Goal: Feedback & Contribution: Contribute content

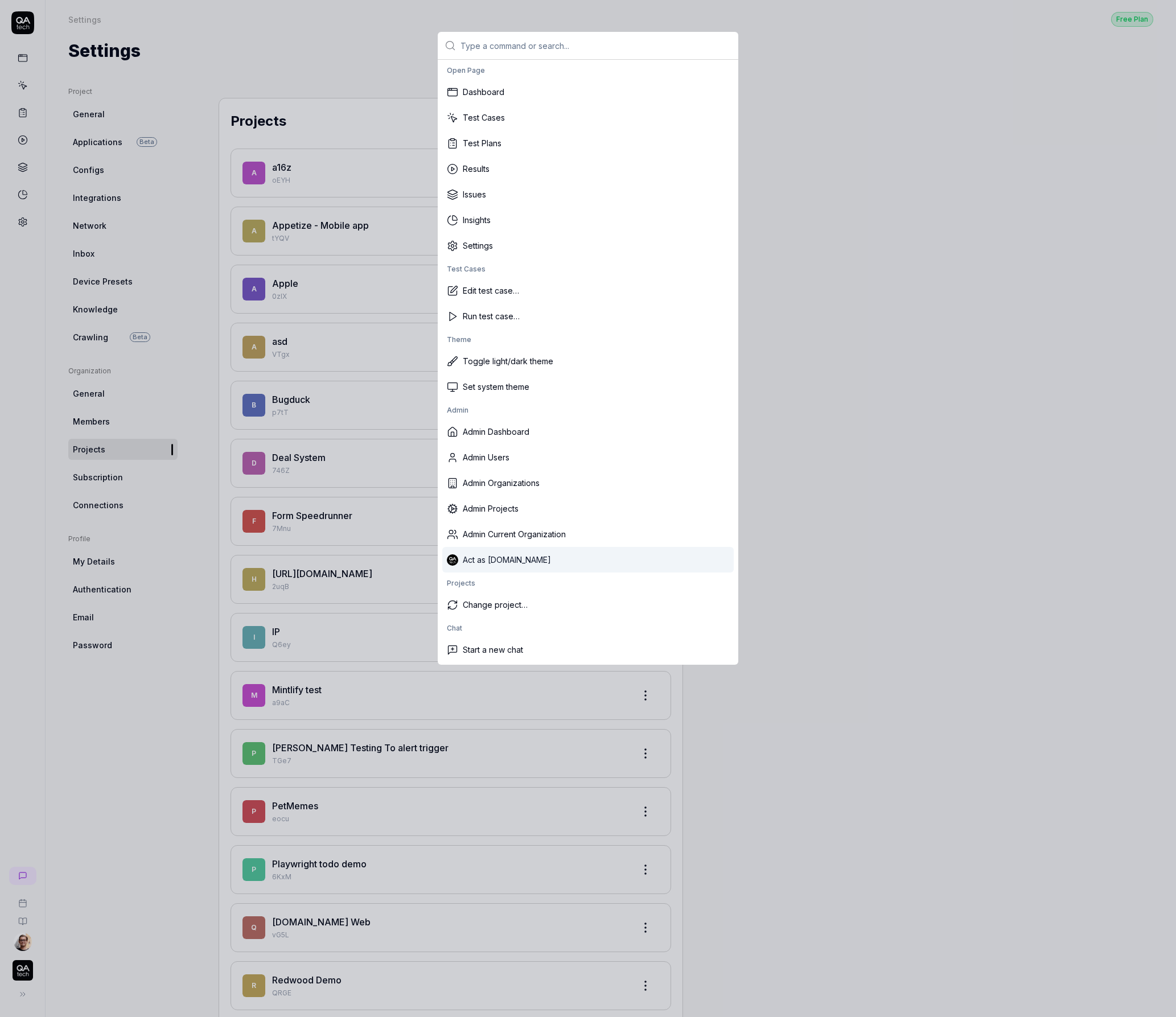
click at [479, 564] on div "Act as QA.tech" at bounding box center [588, 560] width 292 height 25
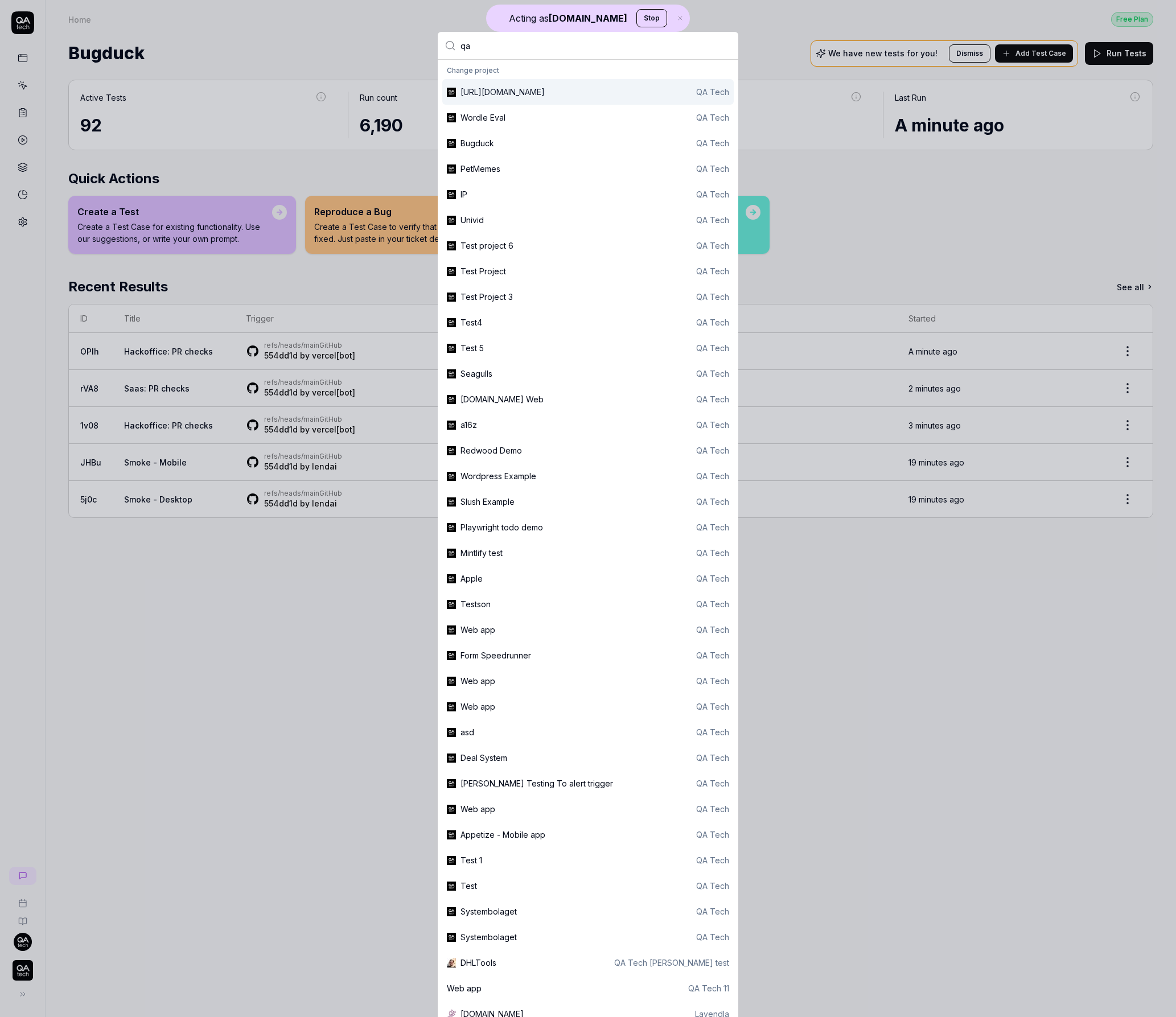
type input "q"
type input "upsa"
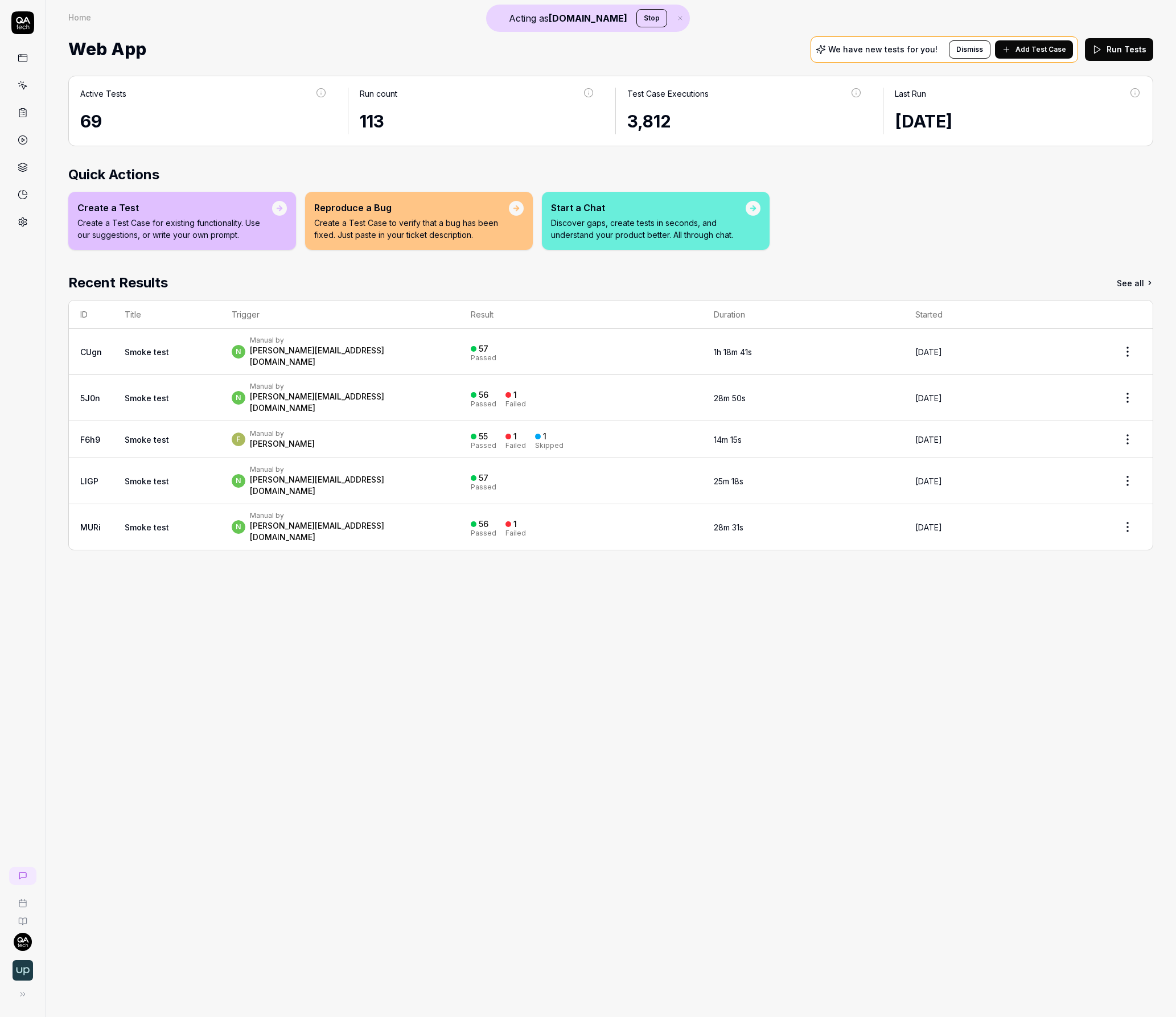
click at [419, 348] on div "n Manual by noam@upsales.com" at bounding box center [340, 352] width 217 height 32
click at [23, 90] on icon at bounding box center [22, 85] width 10 height 10
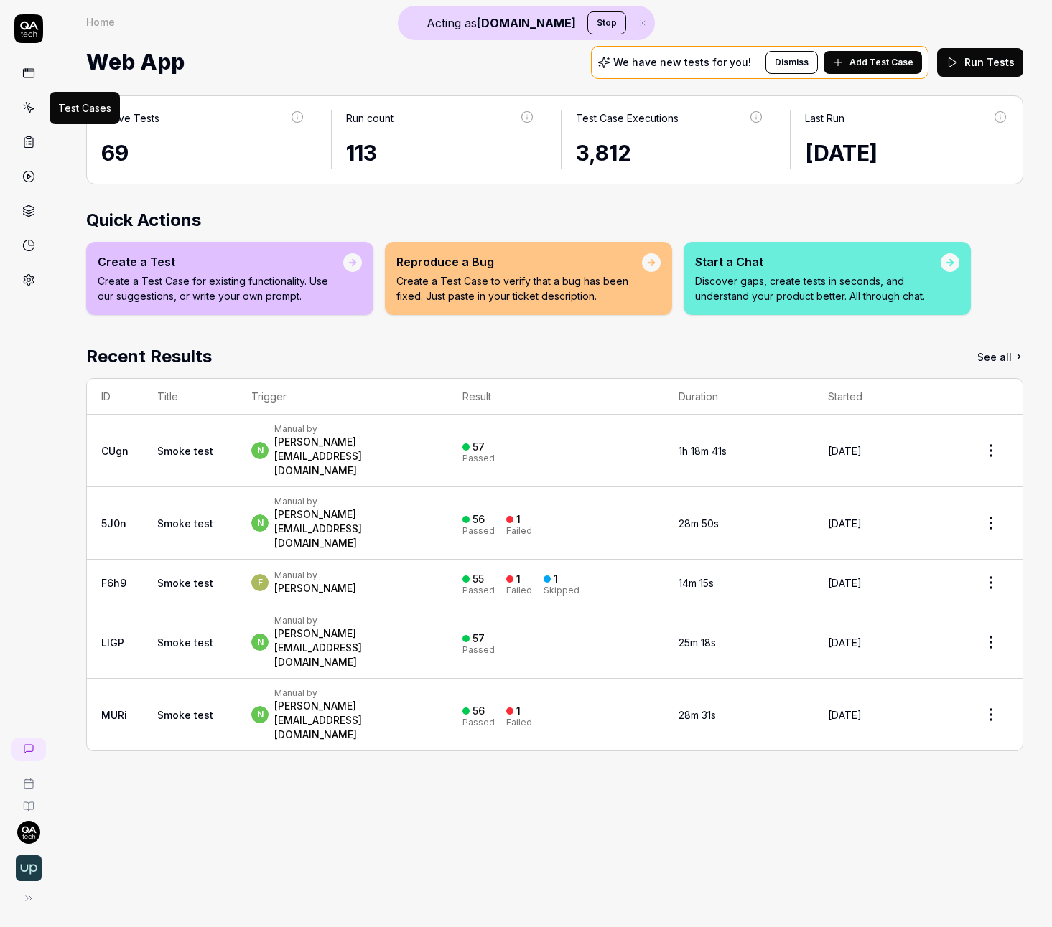
click at [640, 22] on icon "button" at bounding box center [642, 23] width 4 height 4
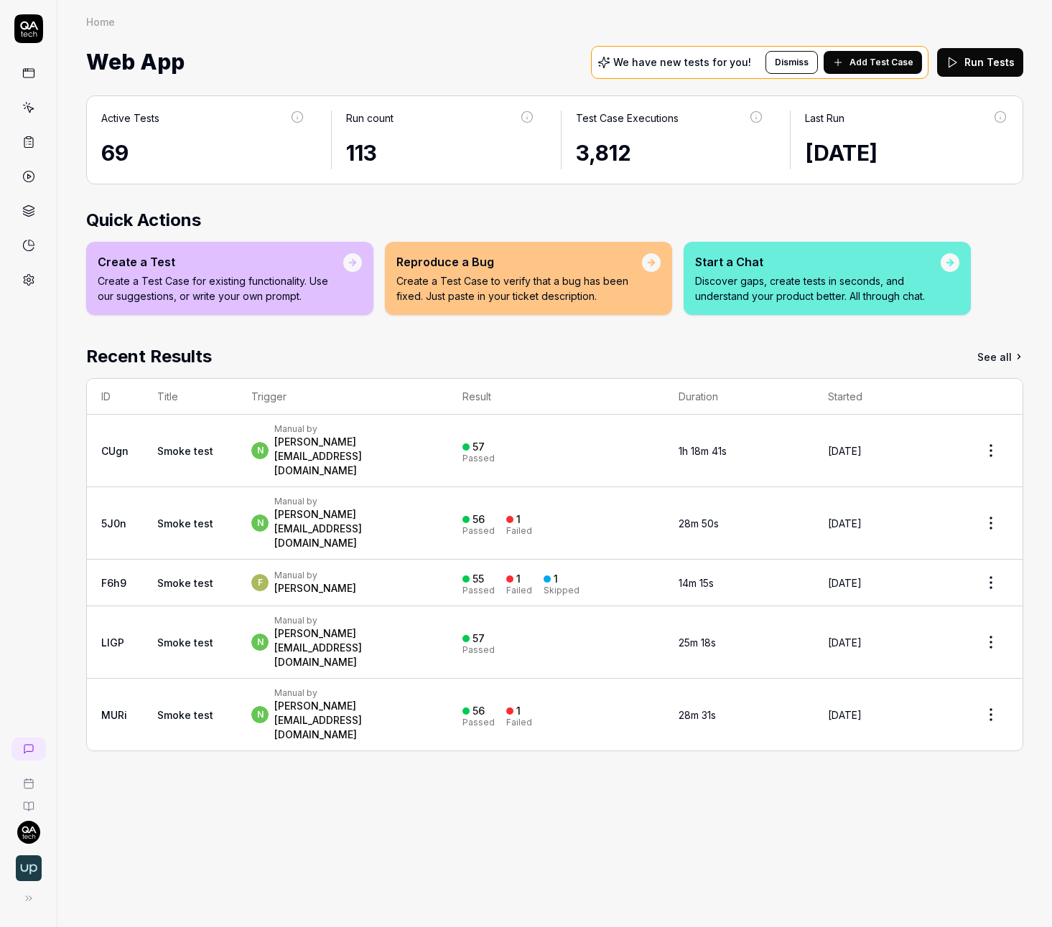
click at [415, 103] on div "Active Tests 69 Run count 113 Test Case Executions 3,812 Last Run 3 days ago" at bounding box center [554, 139] width 937 height 89
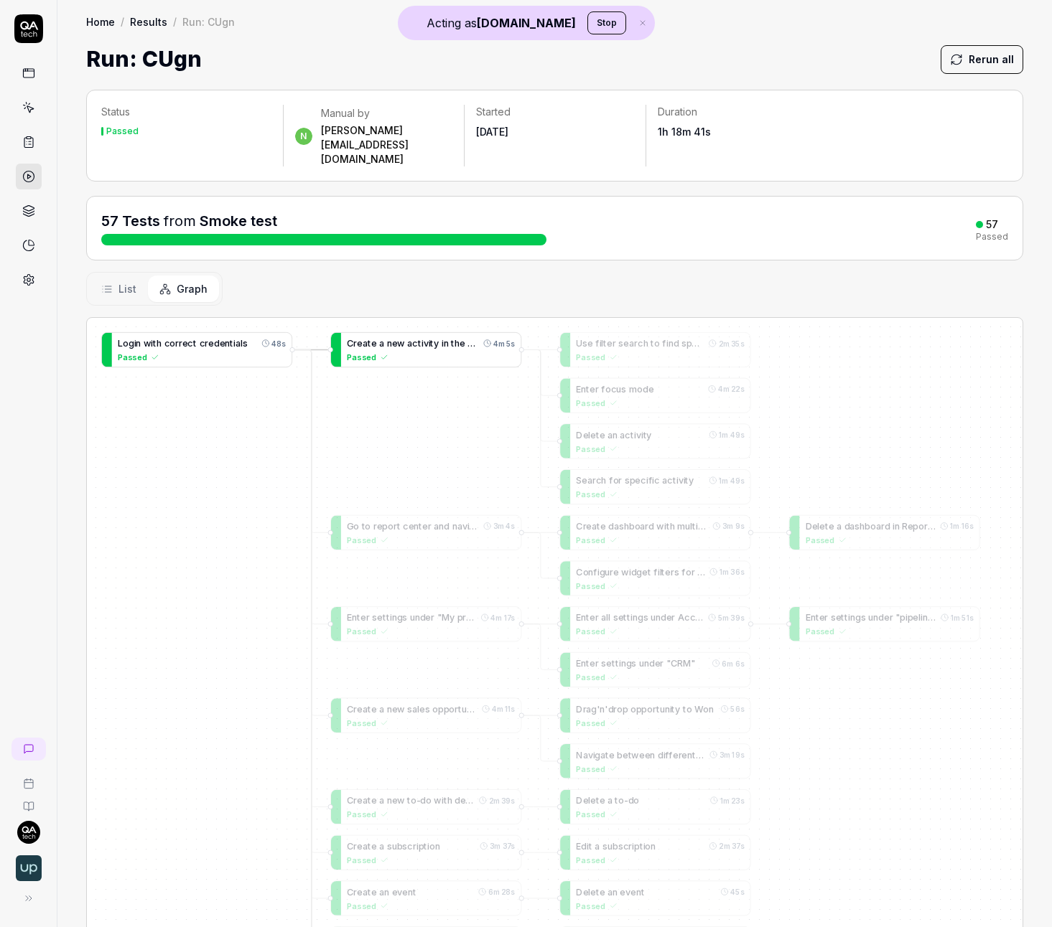
click at [453, 338] on span "t" at bounding box center [453, 343] width 4 height 11
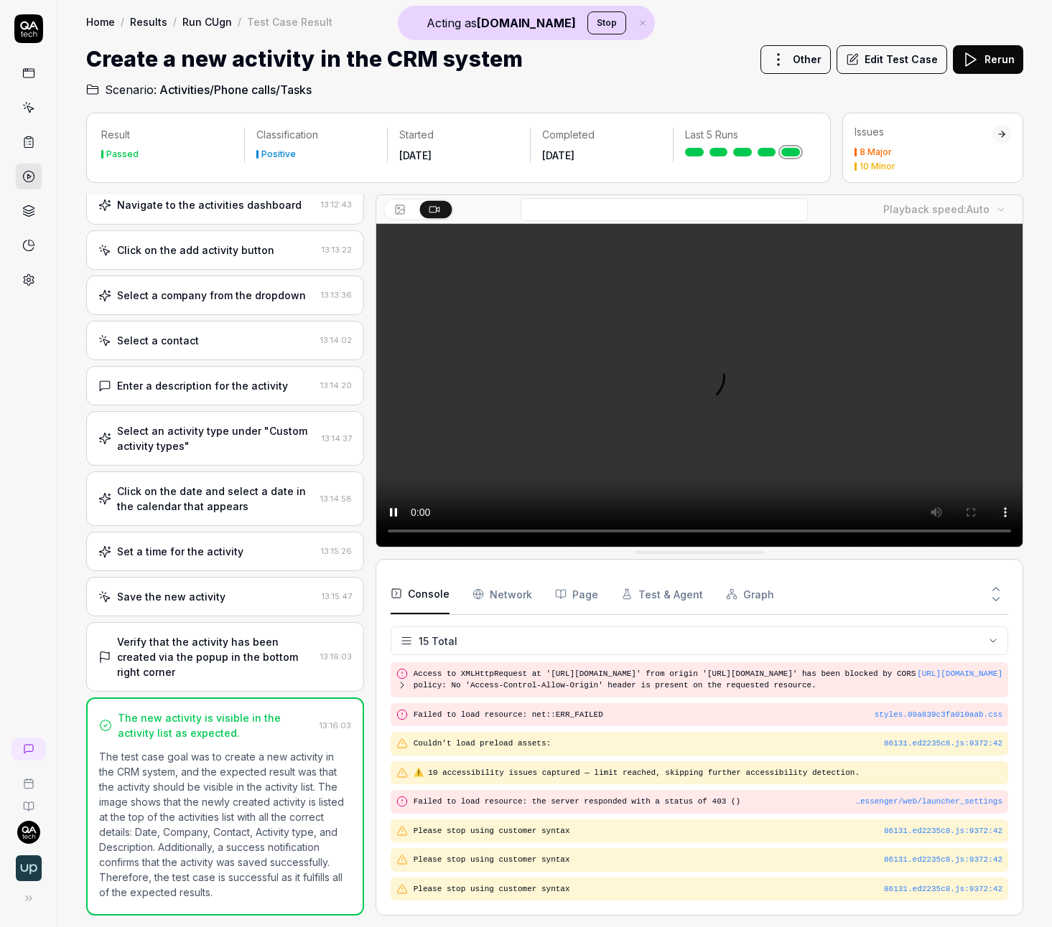
scroll to position [307, 0]
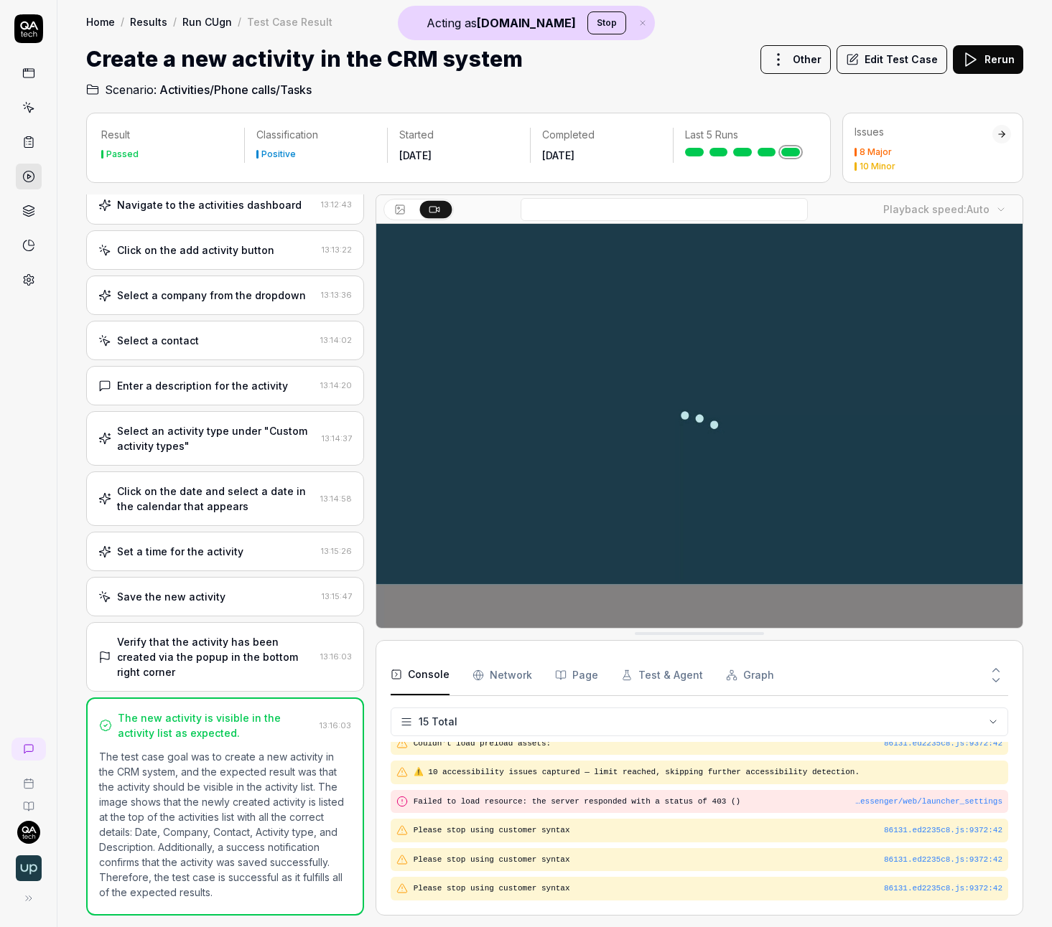
click at [514, 681] on Requests "Network" at bounding box center [502, 675] width 60 height 40
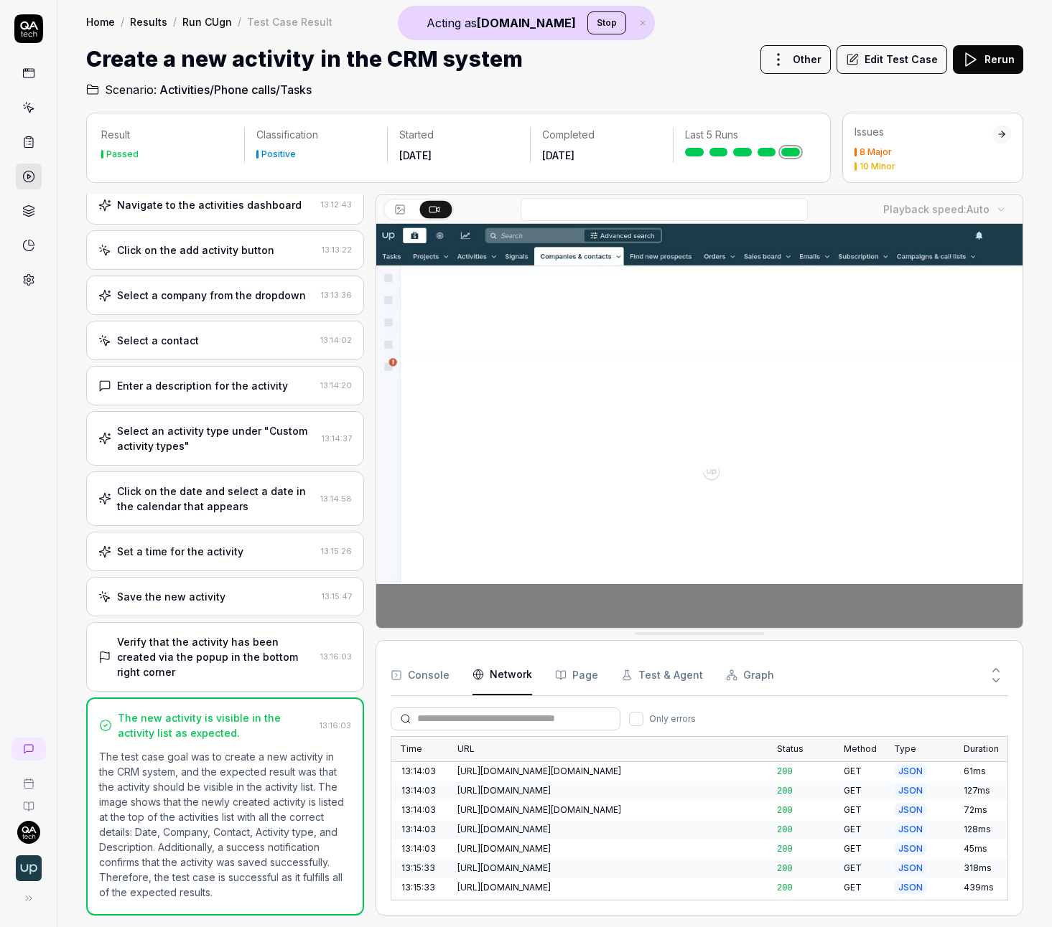
scroll to position [1878, 0]
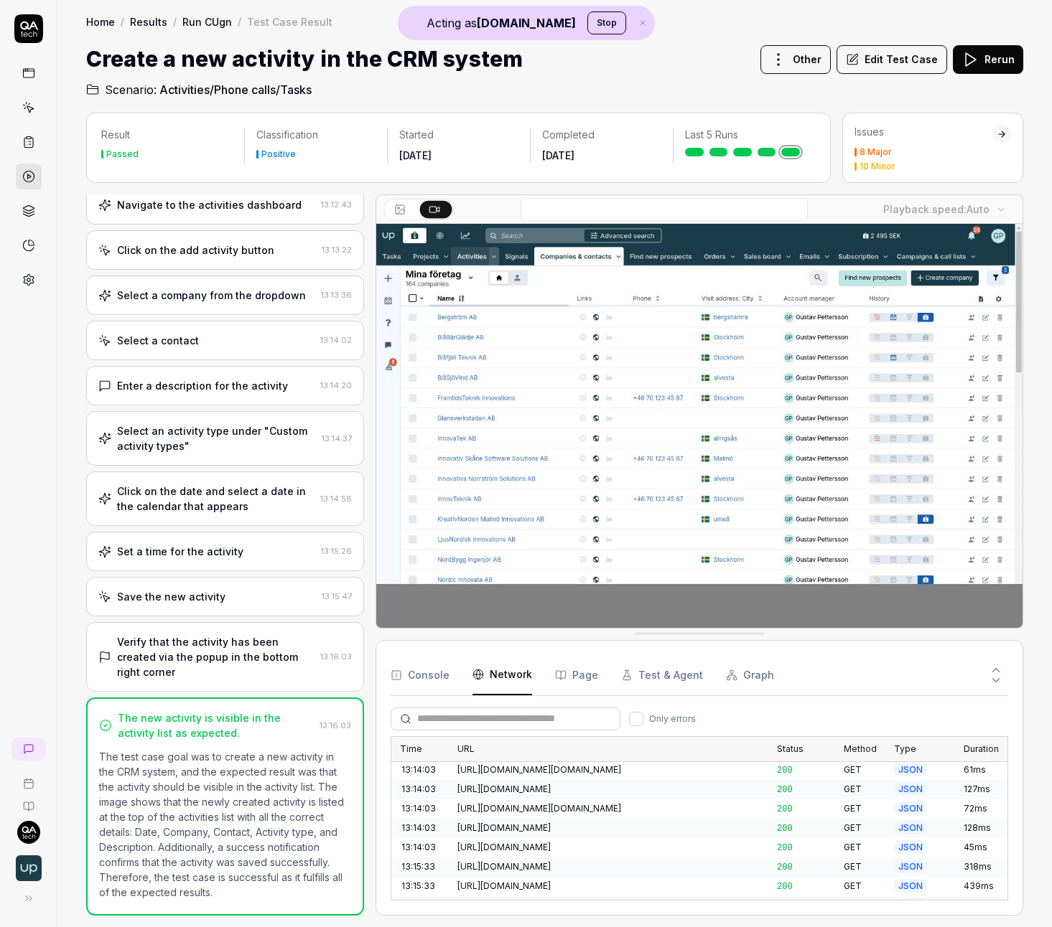
click at [213, 477] on div "Click on the date and select a date in the calendar that appears 13:14:58" at bounding box center [225, 499] width 278 height 55
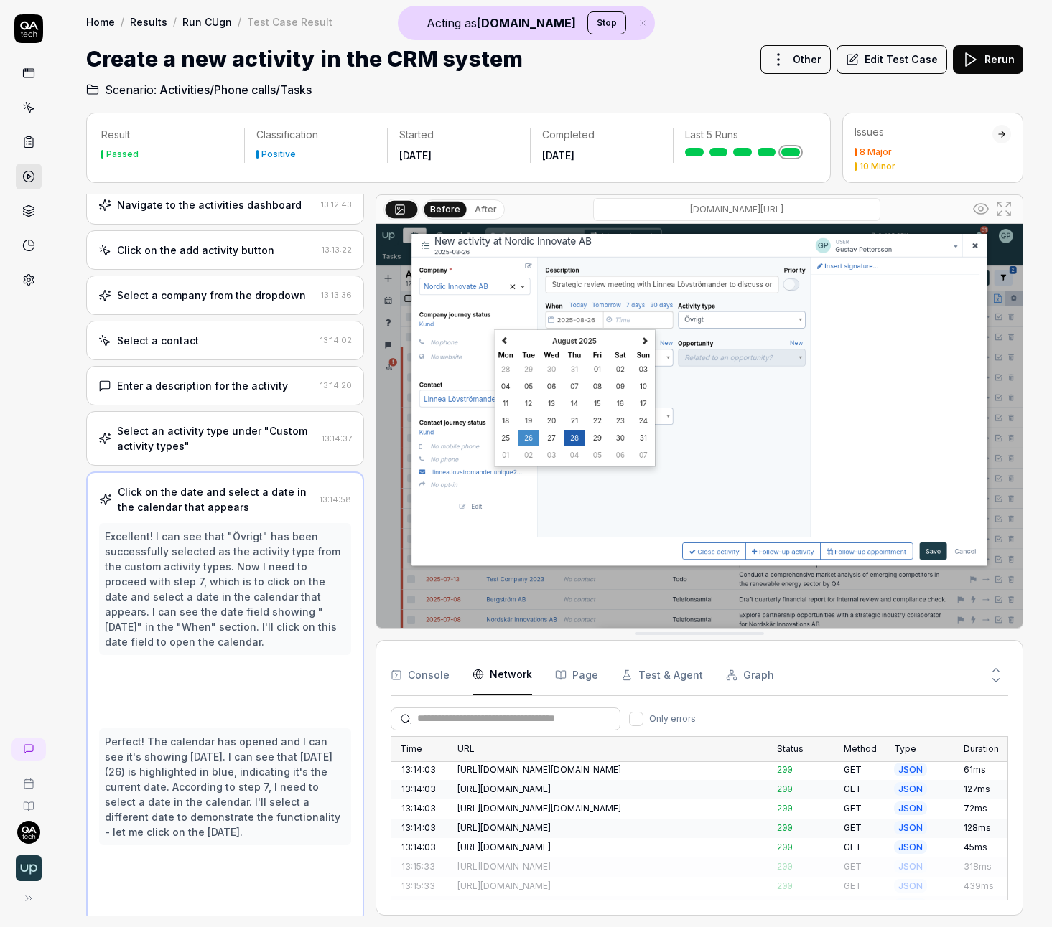
scroll to position [83, 0]
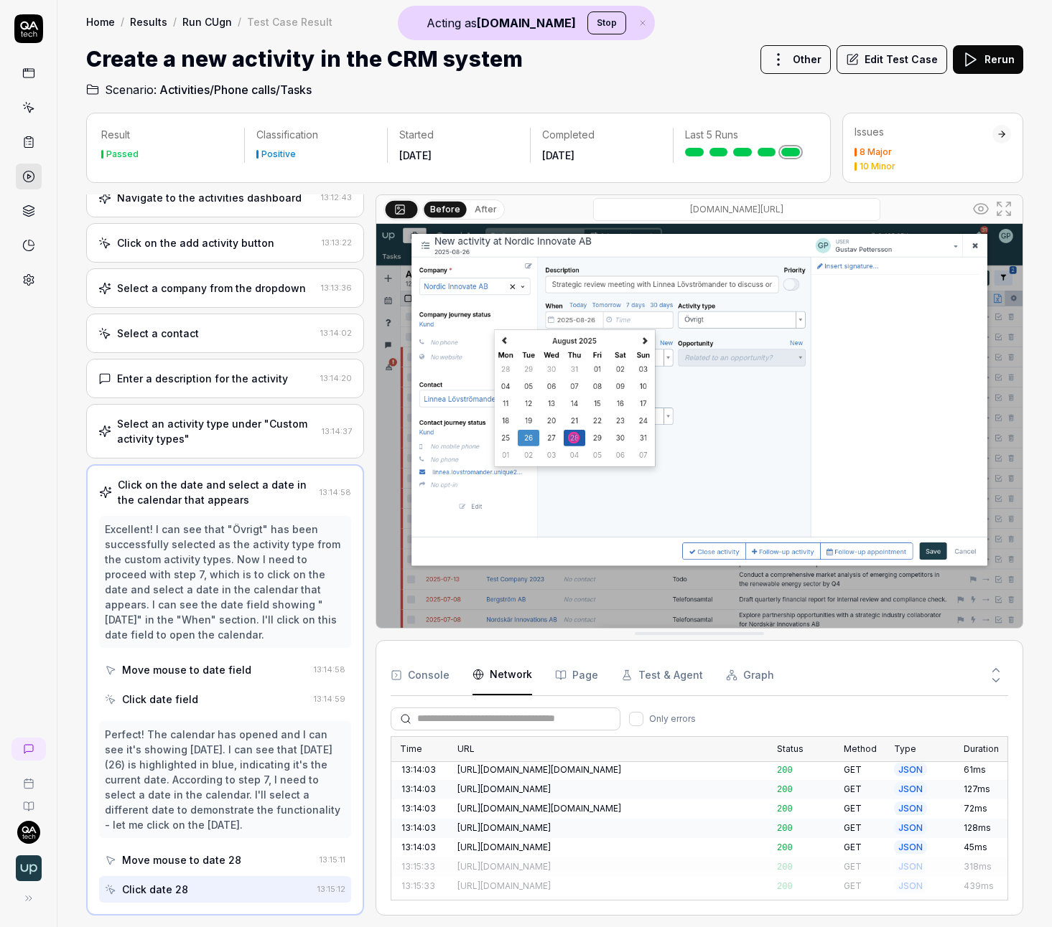
click at [485, 212] on button "After" at bounding box center [486, 210] width 34 height 16
click at [460, 217] on div "Before After" at bounding box center [463, 210] width 83 height 20
click at [460, 207] on button "Before" at bounding box center [445, 210] width 42 height 16
click at [979, 209] on icon at bounding box center [980, 208] width 17 height 17
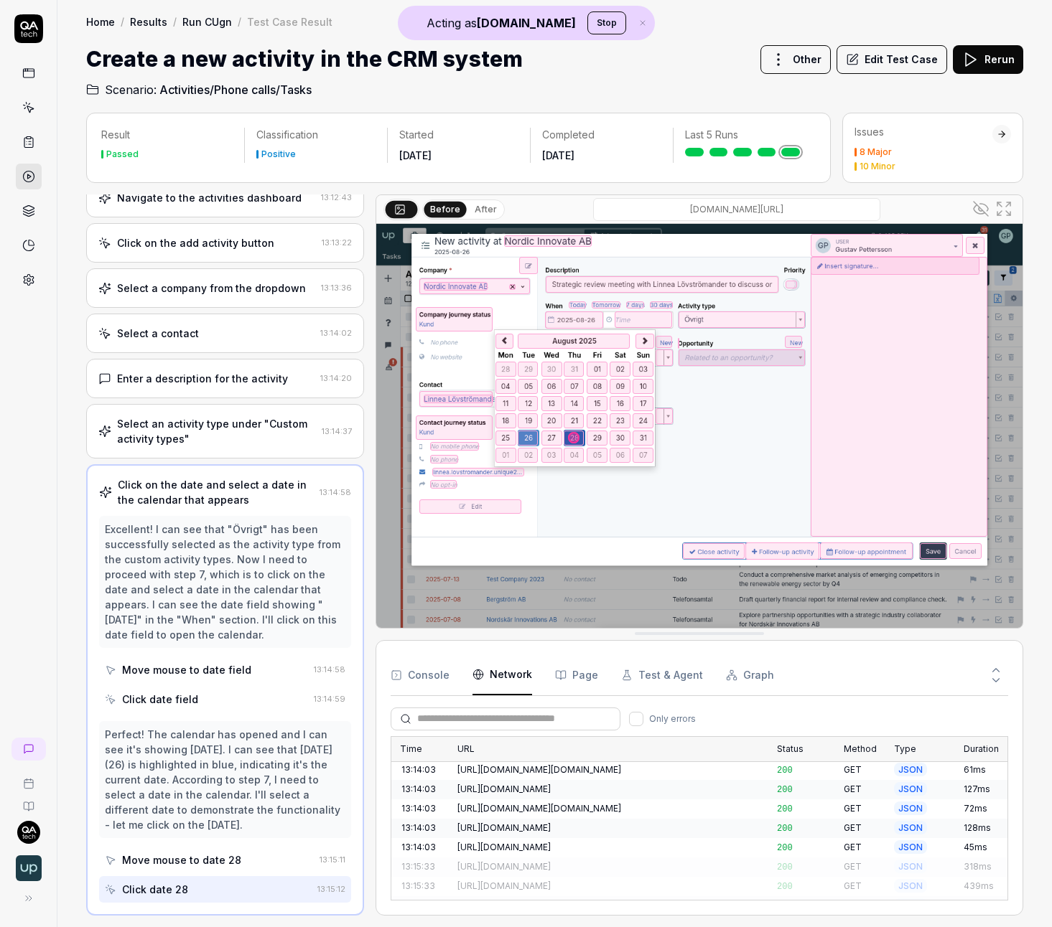
click at [974, 205] on icon at bounding box center [978, 209] width 11 height 9
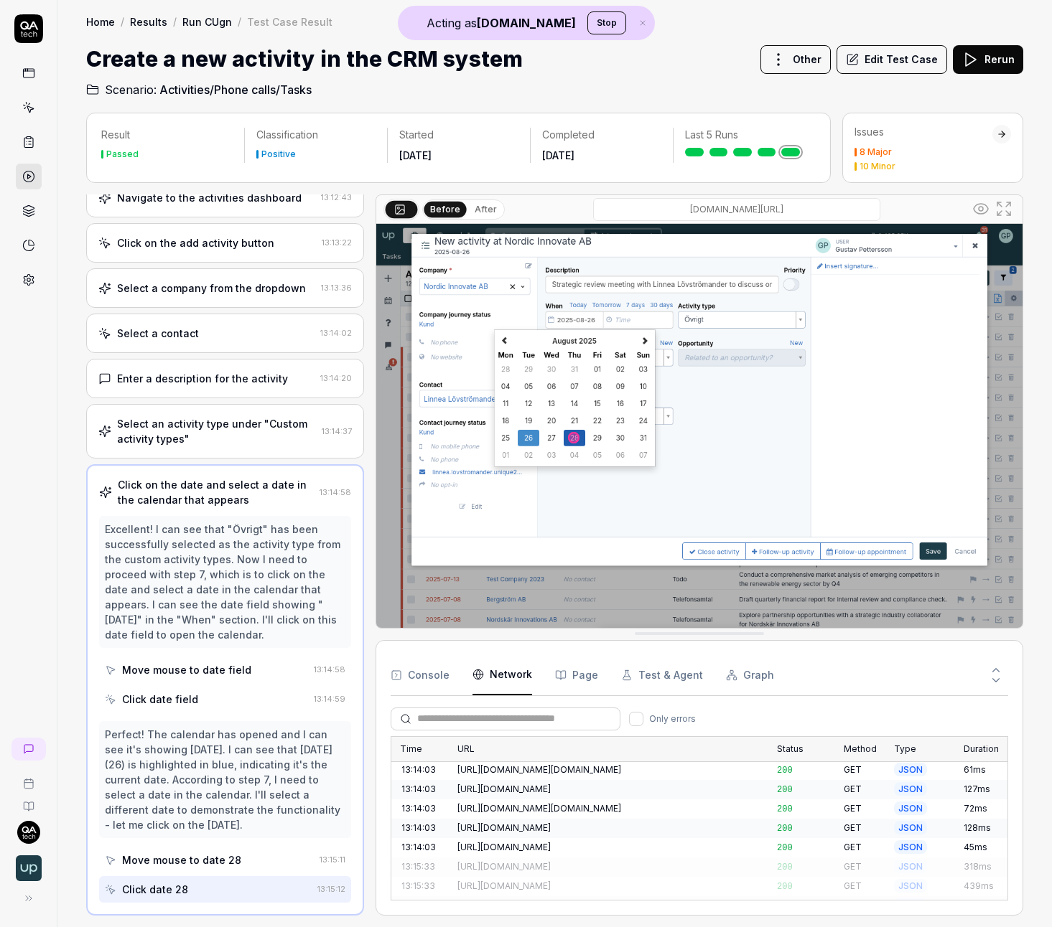
click at [586, 57] on div "Create a new activity in the CRM system Other Edit Test Case Rerun" at bounding box center [554, 59] width 937 height 32
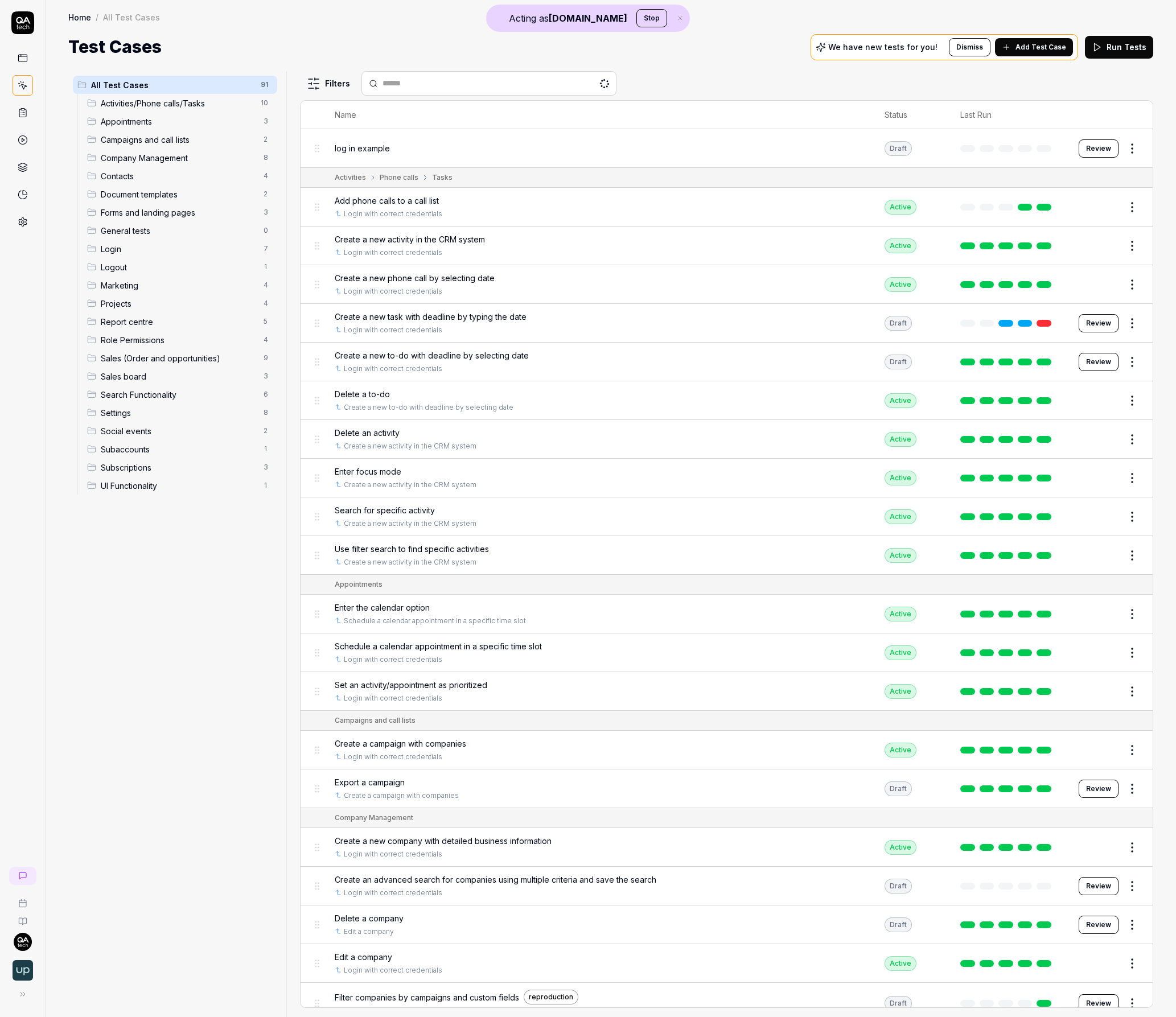
click at [1129, 150] on html "Acting as [DOMAIN_NAME] Stop Home / All Test Cases Home / All Test Cases Test C…" at bounding box center [588, 508] width 1176 height 1017
click at [1072, 331] on div "Delete" at bounding box center [1076, 323] width 108 height 25
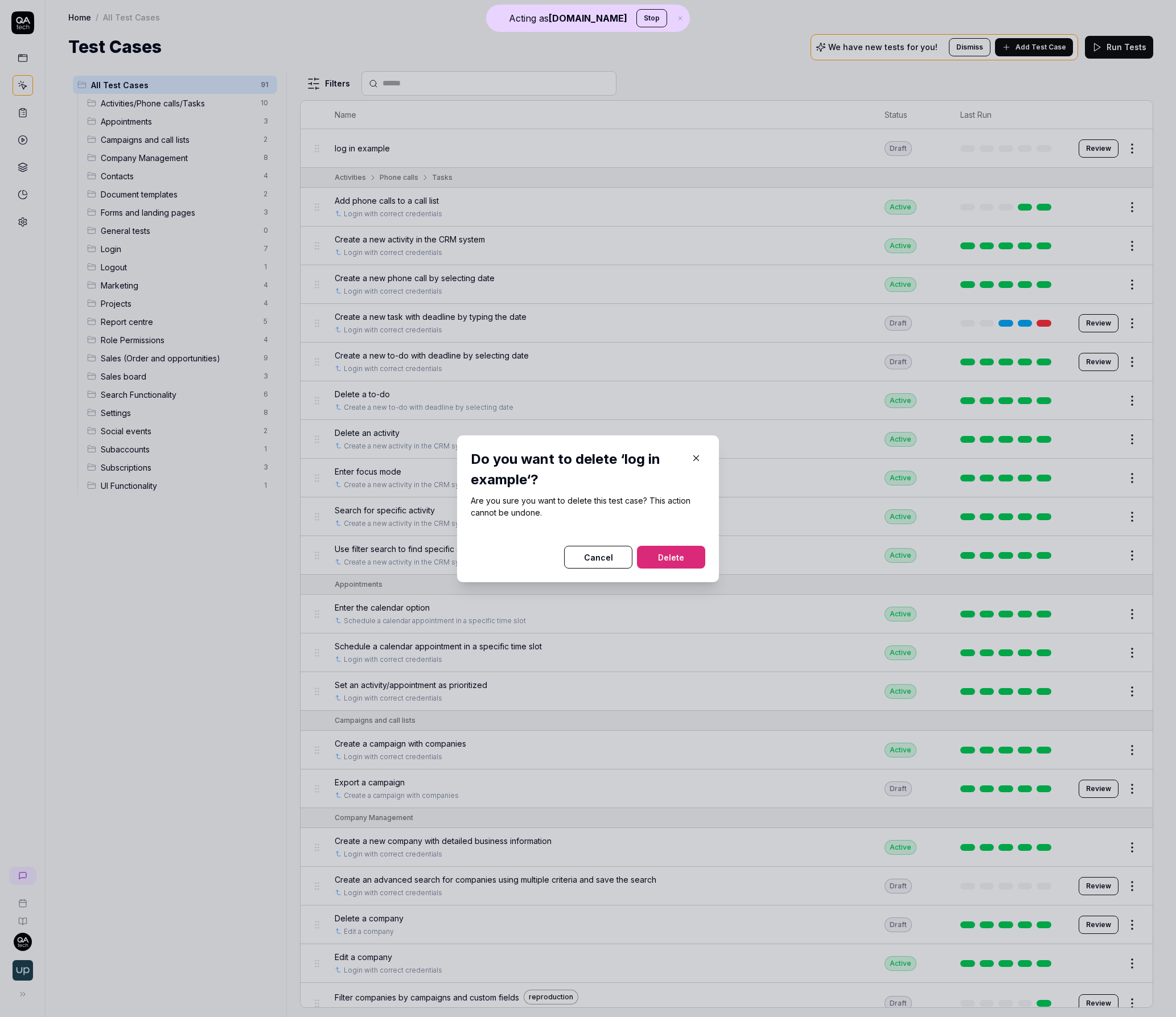
click at [687, 560] on button "Delete" at bounding box center [671, 556] width 68 height 23
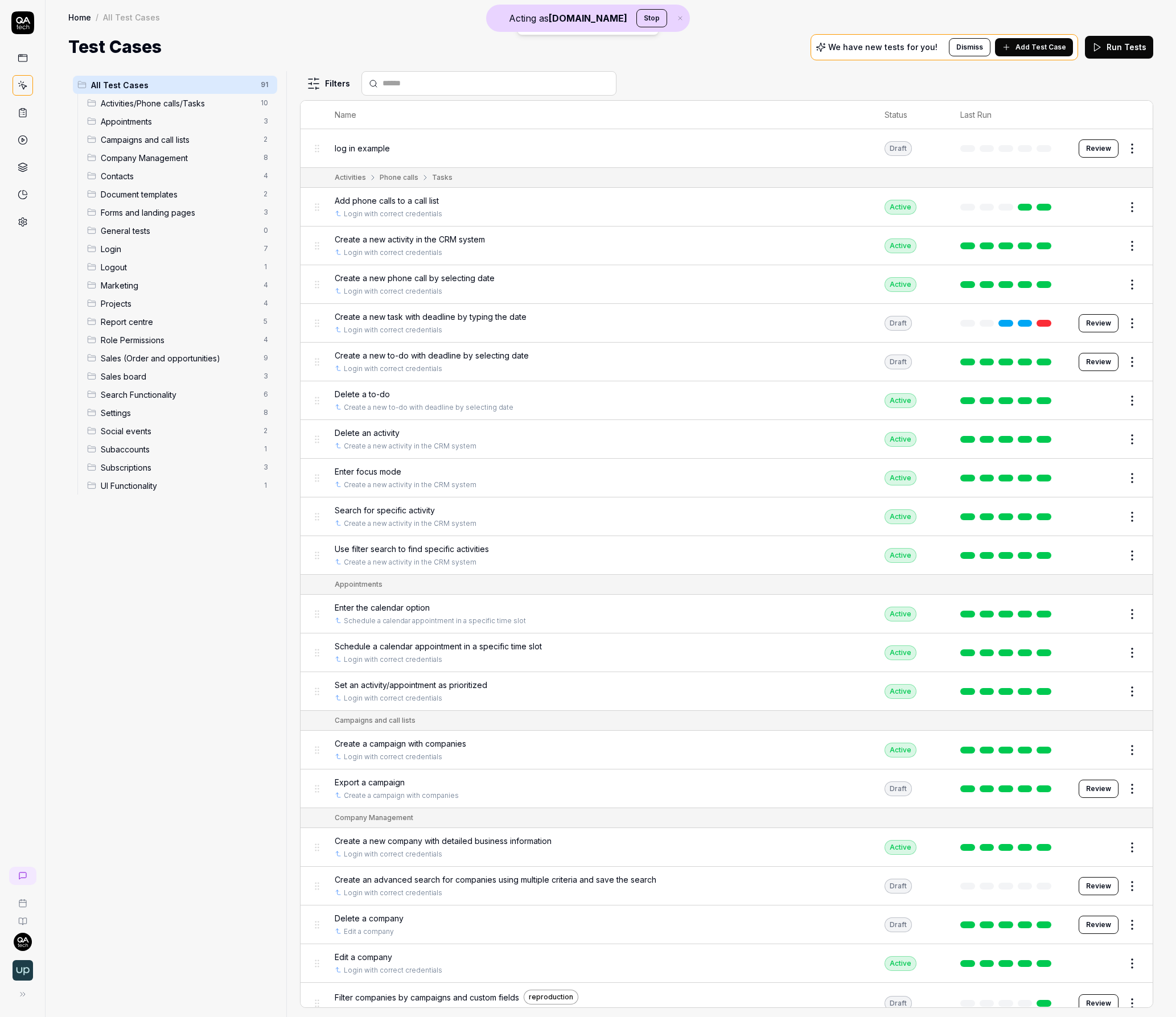
drag, startPoint x: 894, startPoint y: 86, endPoint x: 845, endPoint y: 73, distance: 50.7
click at [894, 86] on div "Filters" at bounding box center [726, 83] width 853 height 25
click at [1026, 50] on span "Add Test Case" at bounding box center [1041, 47] width 51 height 10
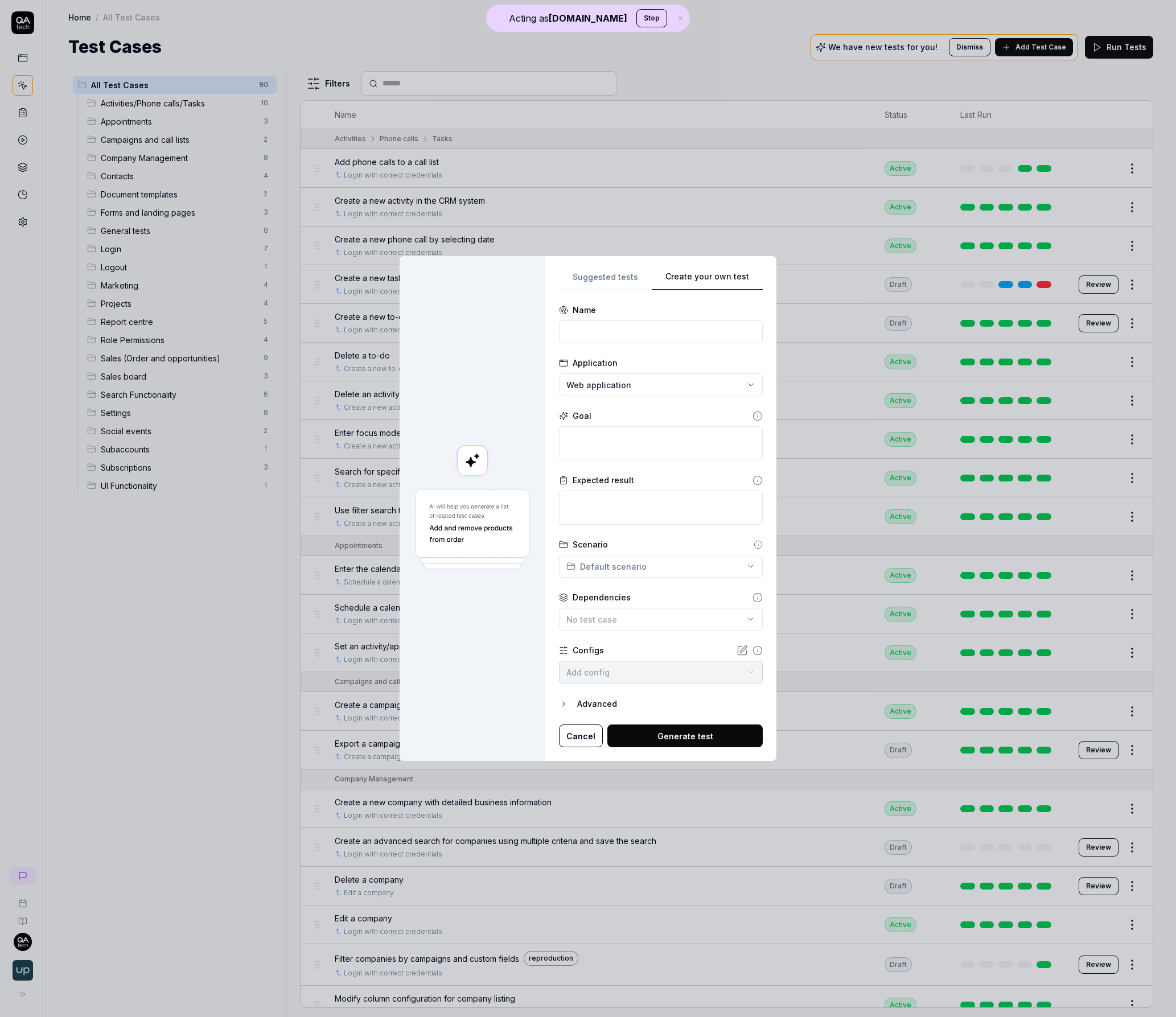
click at [642, 499] on div "Suggested tests Create your own test Name Application Web application Goal Expe…" at bounding box center [661, 508] width 204 height 478
click at [646, 332] on input at bounding box center [661, 331] width 204 height 23
drag, startPoint x: 492, startPoint y: 162, endPoint x: 420, endPoint y: 82, distance: 107.6
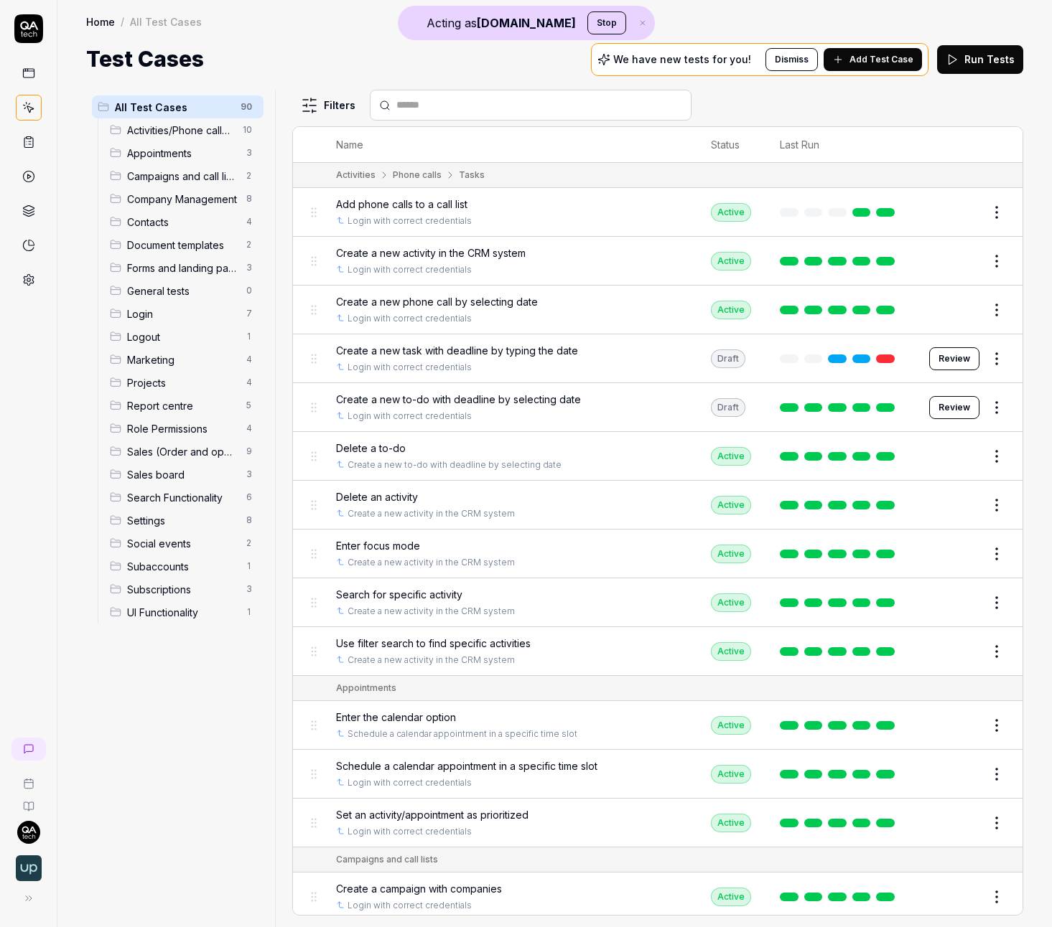
click at [879, 66] on button "Add Test Case" at bounding box center [872, 59] width 98 height 23
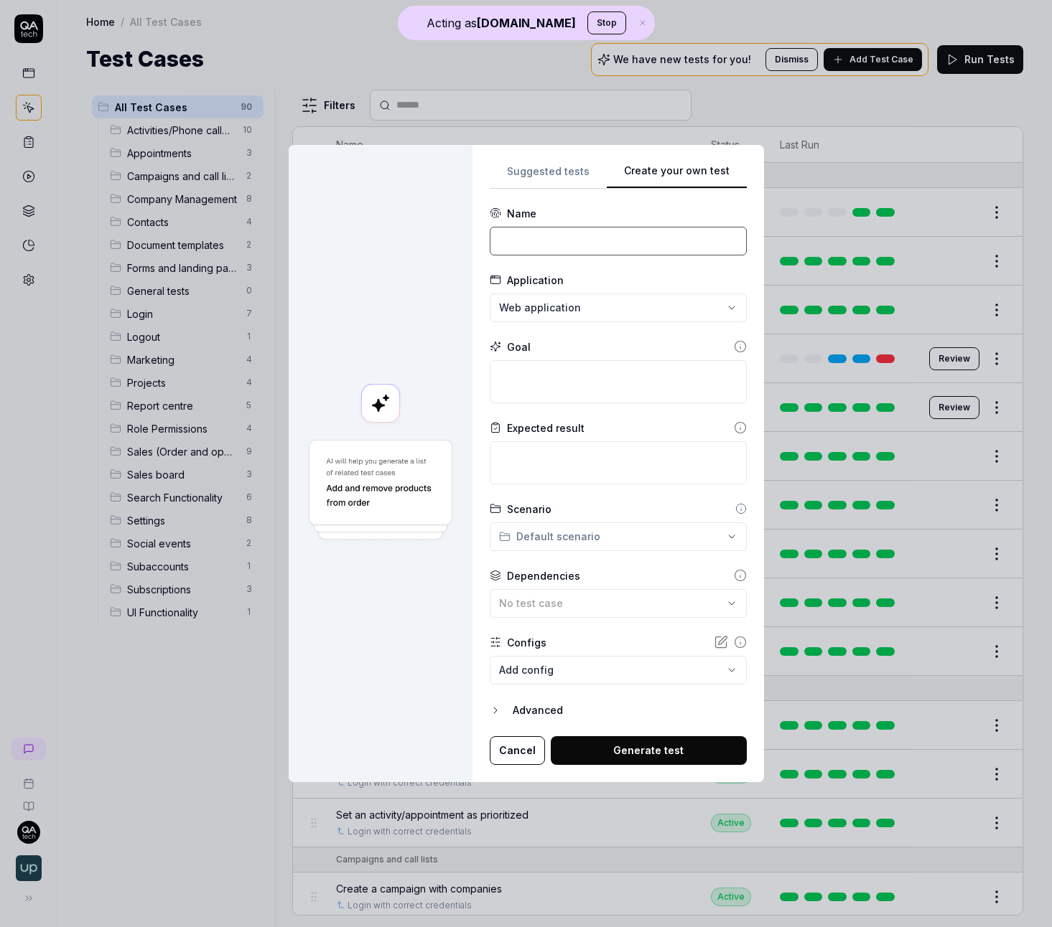
click at [589, 234] on input at bounding box center [618, 241] width 257 height 29
type input "log in example"
type textarea "*"
type textarea "L"
type textarea "*"
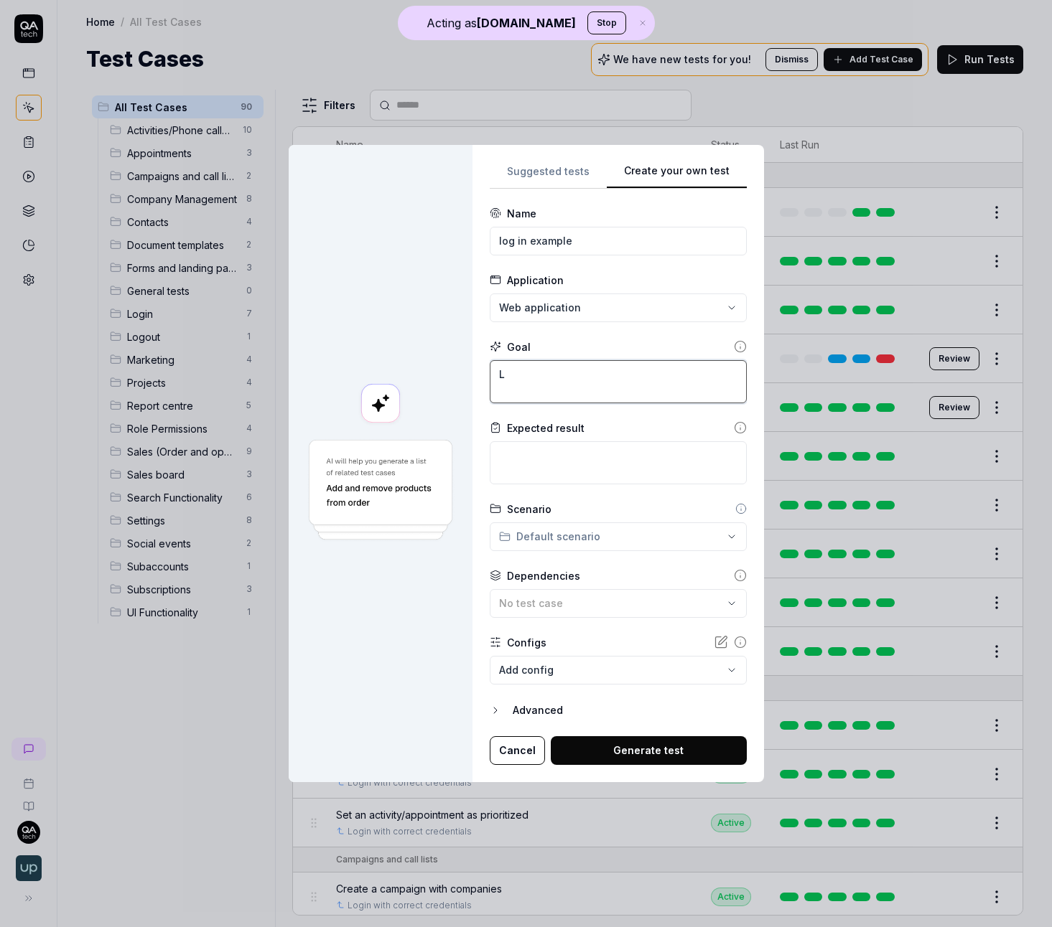
type textarea "Lo"
type textarea "*"
type textarea "Log"
type textarea "*"
type textarea "Log"
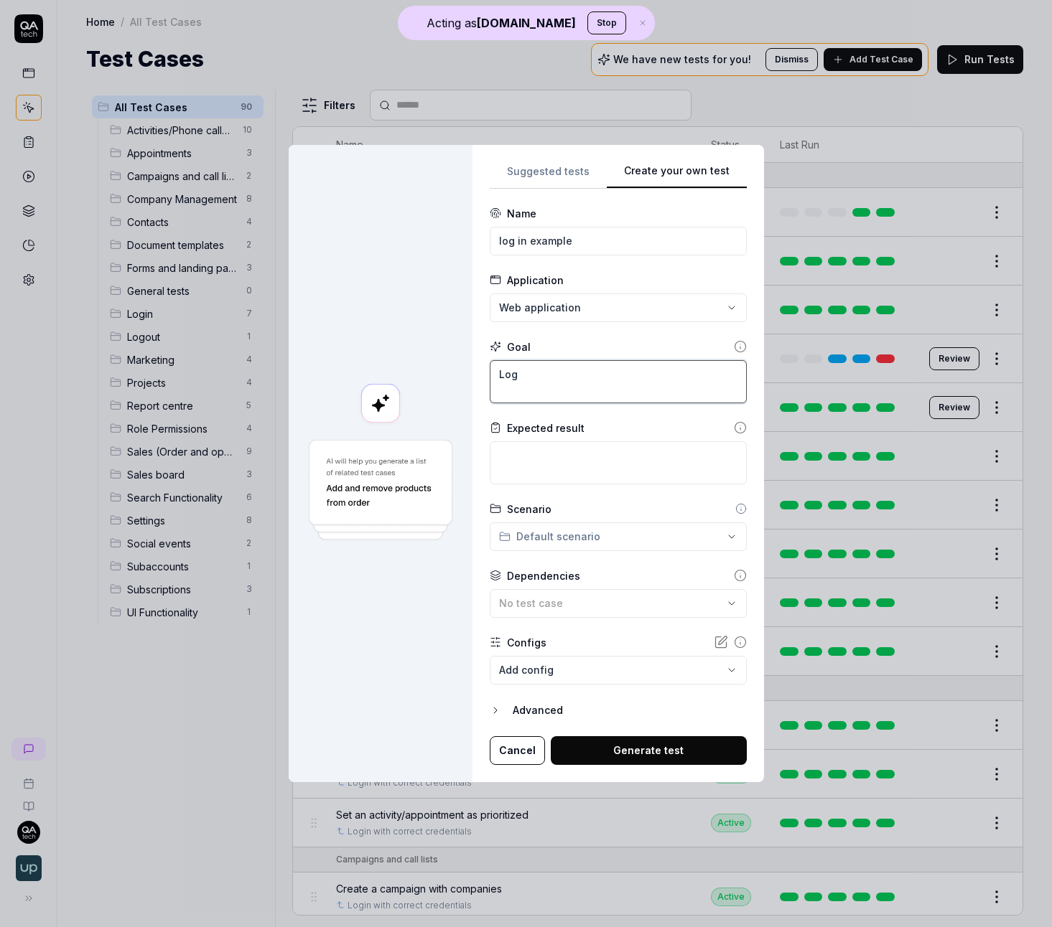
type textarea "*"
type textarea "Log i"
type textarea "*"
type textarea "Log in"
click at [594, 665] on body "Acting as QA.tech Stop Home / All Test Cases Home / All Test Cases Test Cases W…" at bounding box center [526, 463] width 1052 height 927
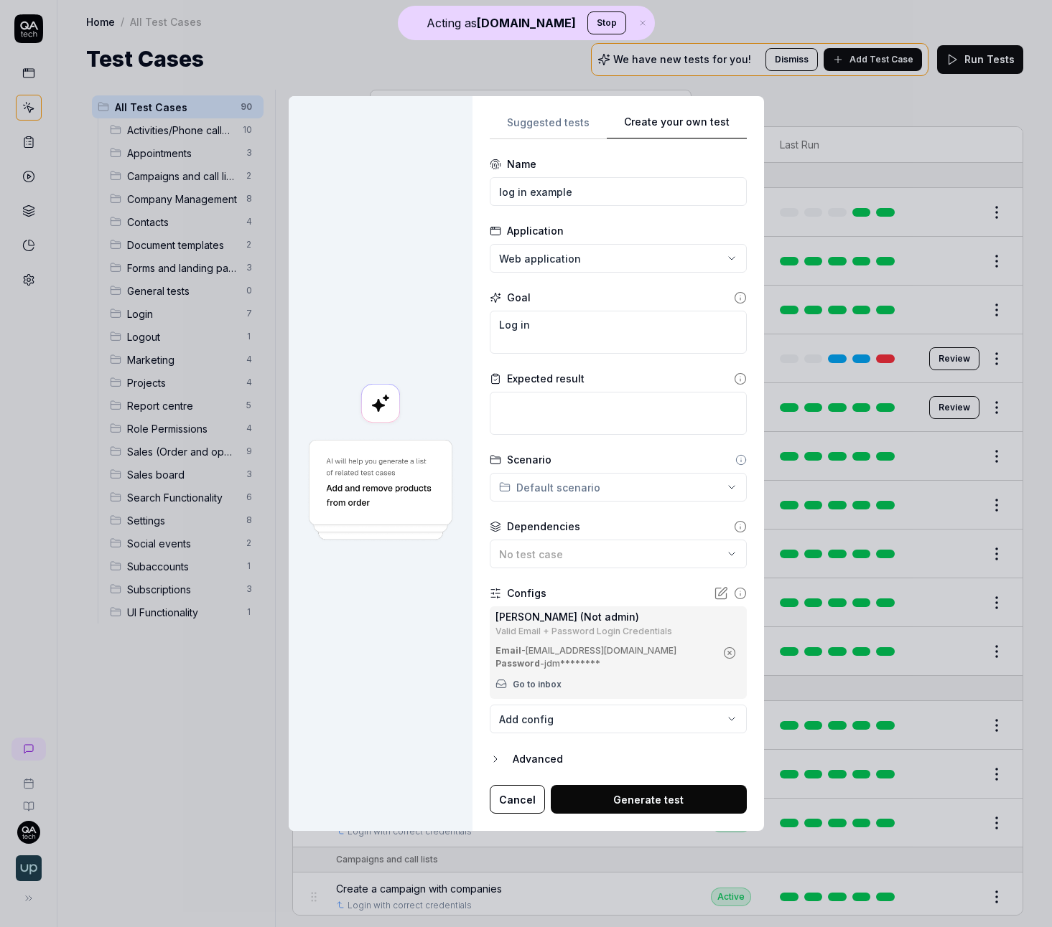
click at [664, 797] on button "Generate test" at bounding box center [649, 799] width 196 height 29
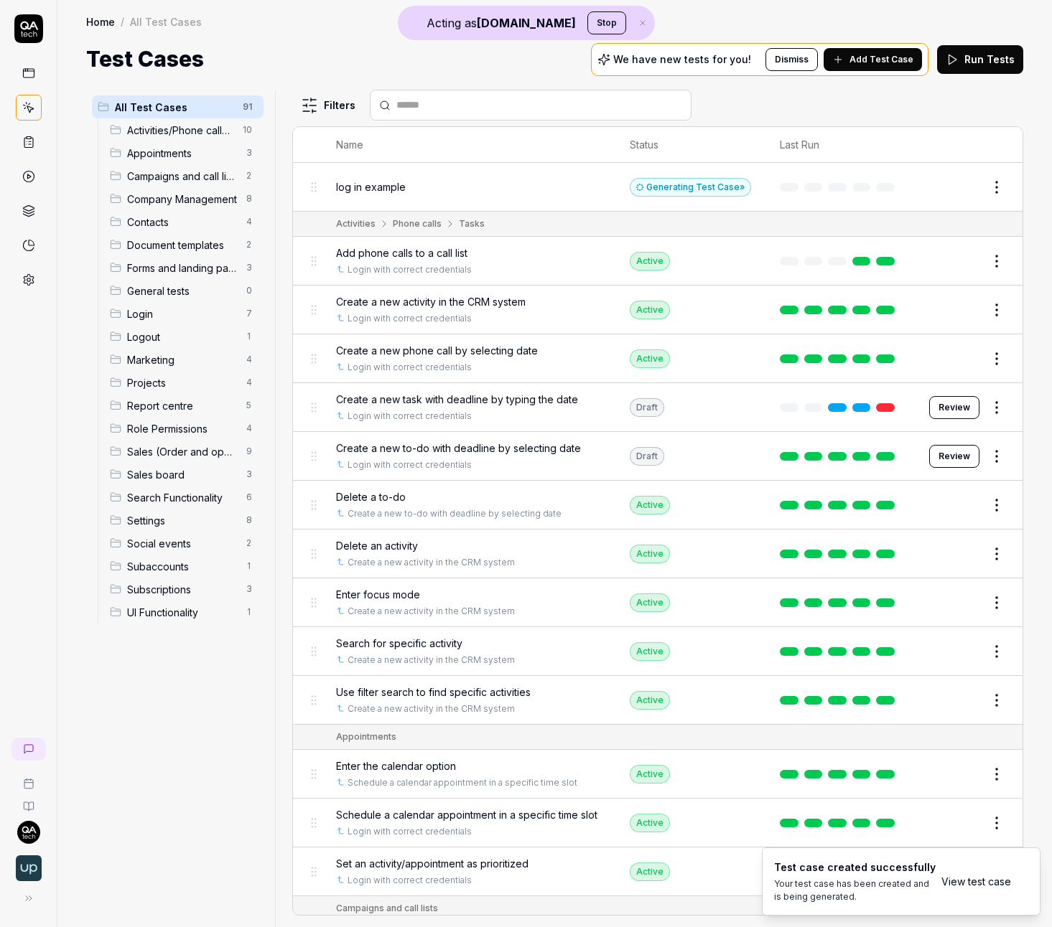
click at [948, 186] on button "Edit" at bounding box center [962, 187] width 34 height 23
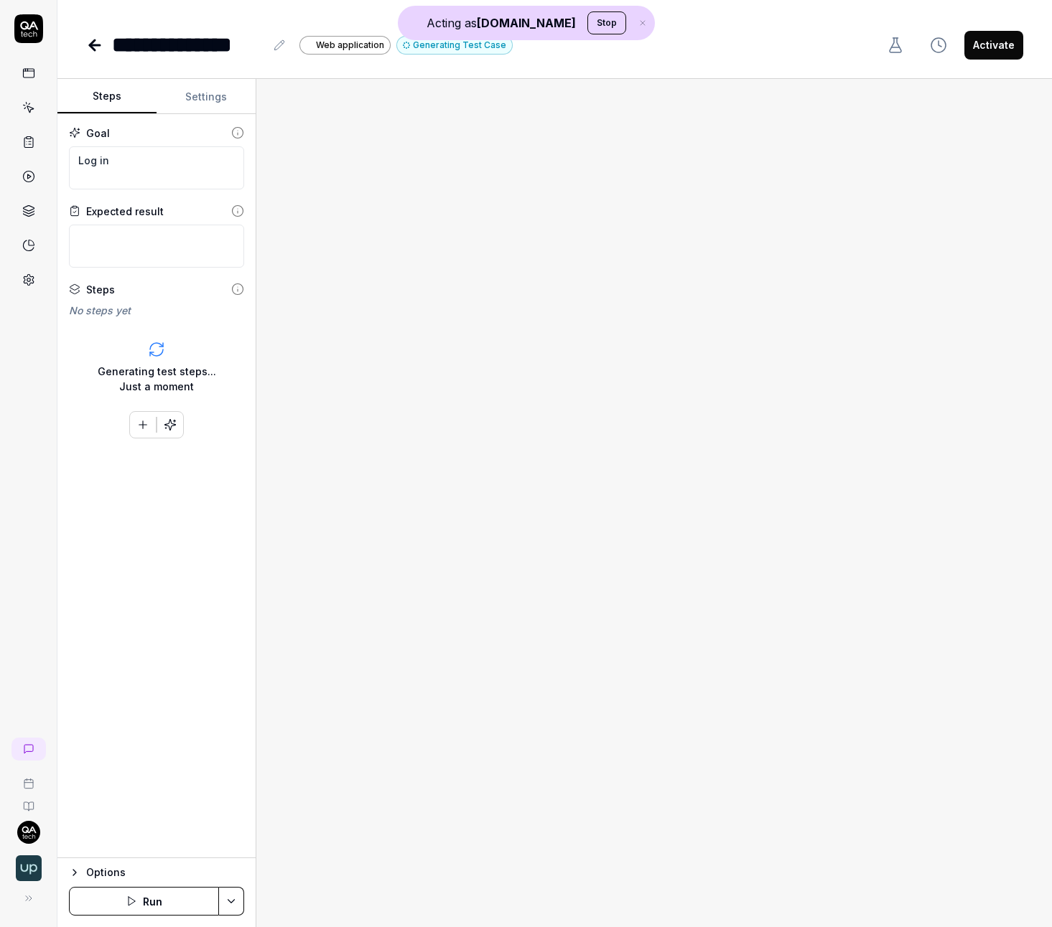
type textarea "*"
click at [636, 22] on icon "button" at bounding box center [642, 23] width 13 height 9
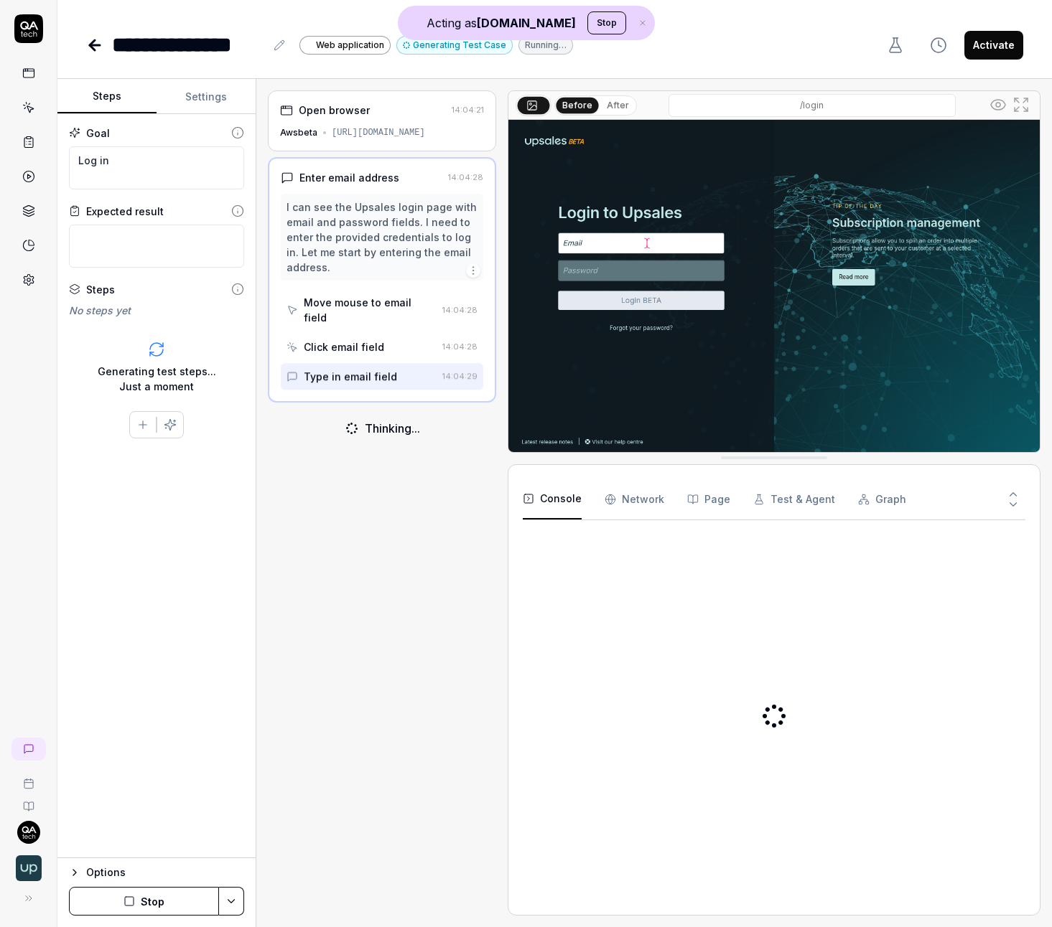
click at [636, 22] on icon "button" at bounding box center [642, 23] width 13 height 9
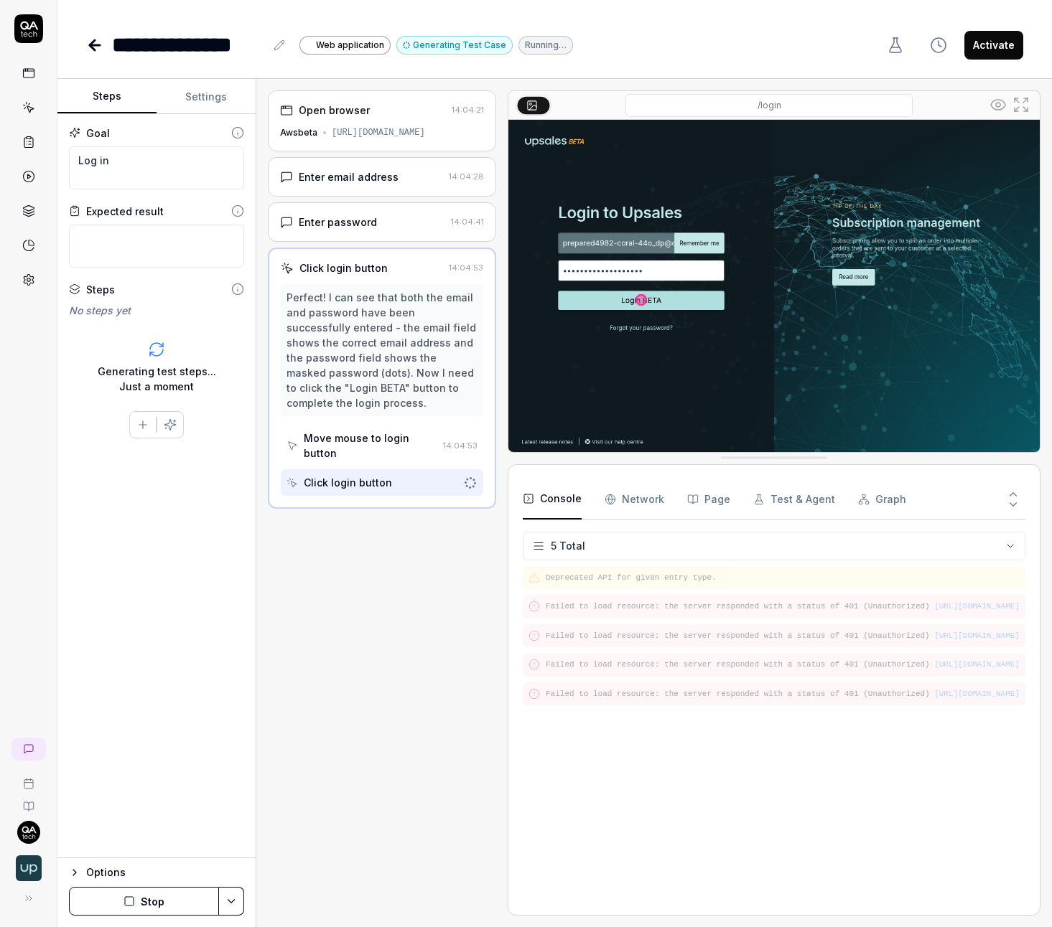
click at [399, 232] on div "Enter password 14:04:41" at bounding box center [382, 221] width 228 height 39
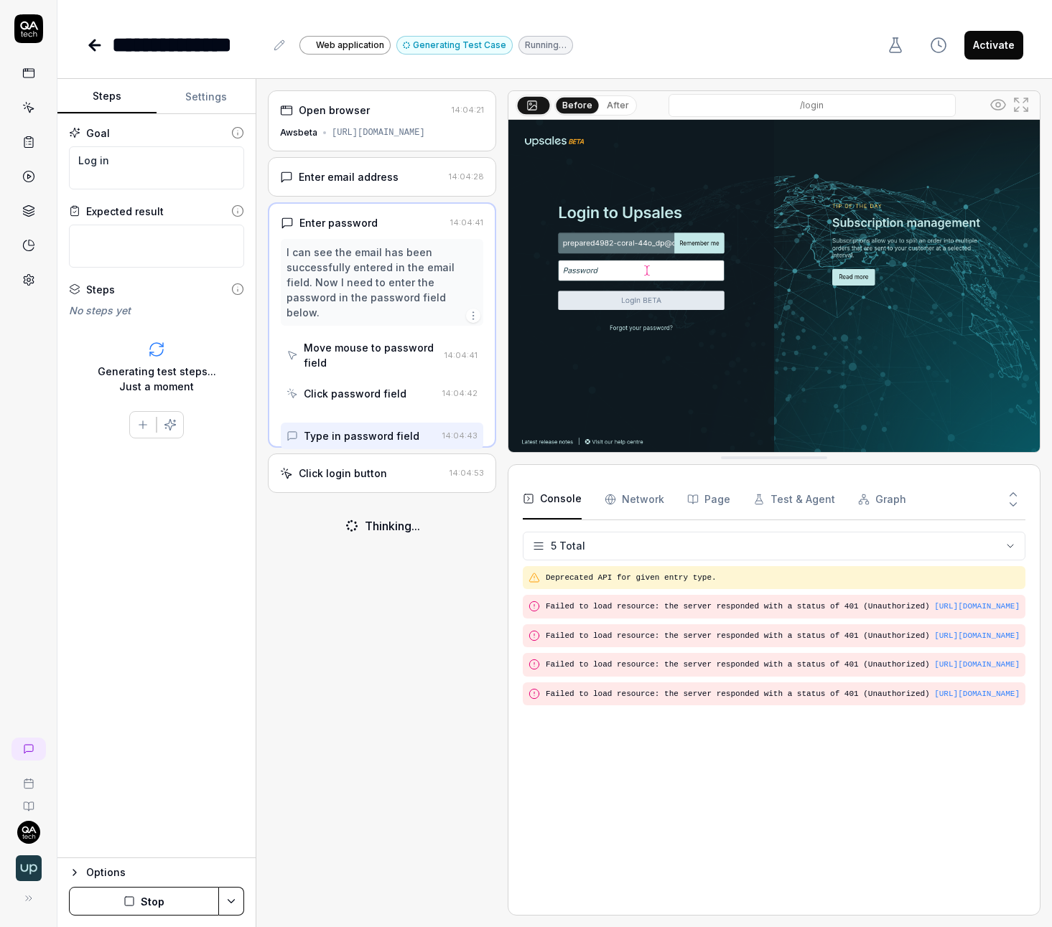
click at [393, 340] on div "Move mouse to password field" at bounding box center [371, 355] width 135 height 30
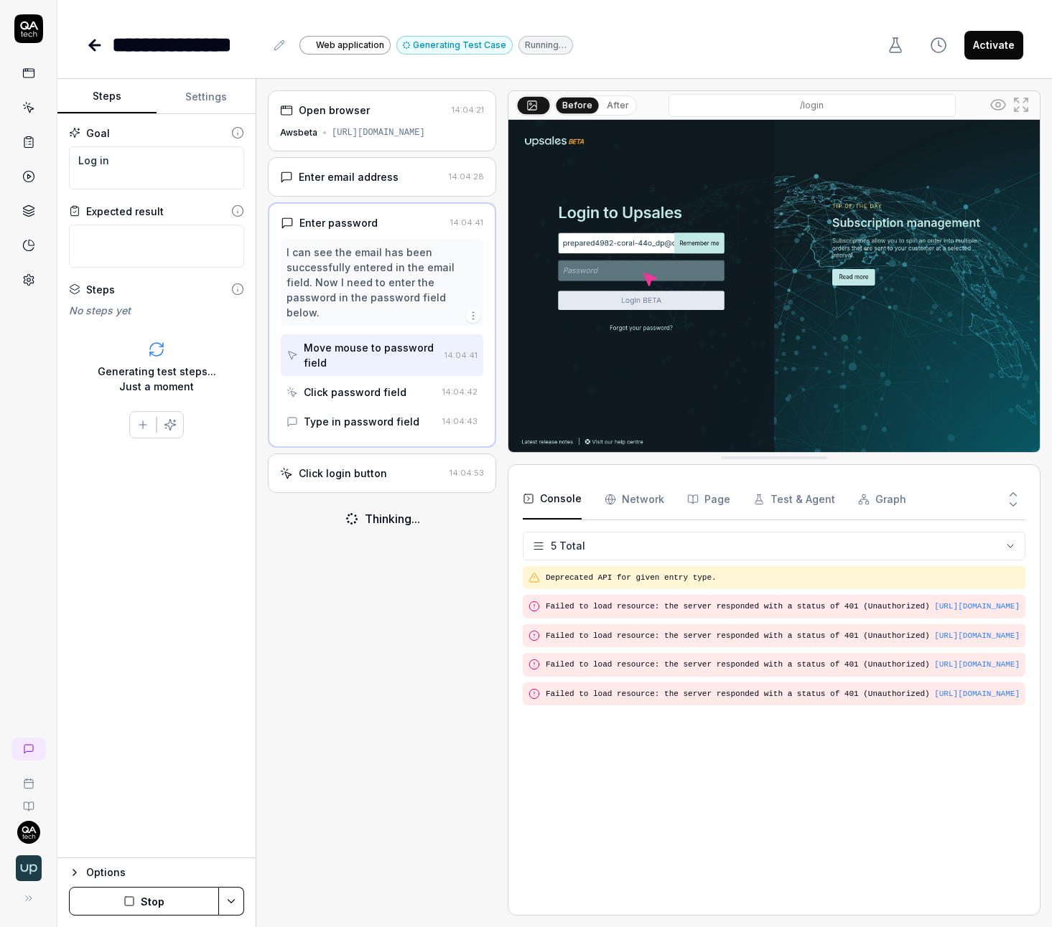
click at [622, 102] on button "After" at bounding box center [618, 106] width 34 height 16
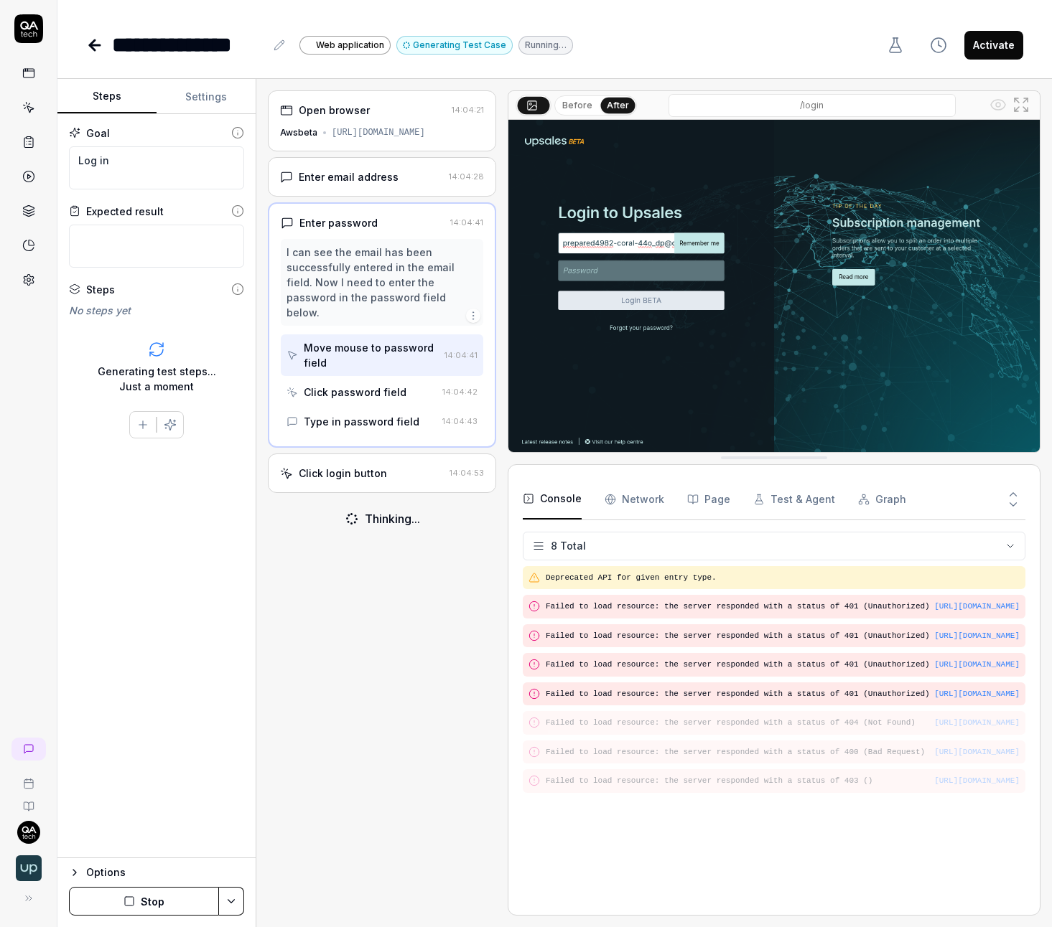
click at [1024, 103] on icon at bounding box center [1020, 104] width 17 height 17
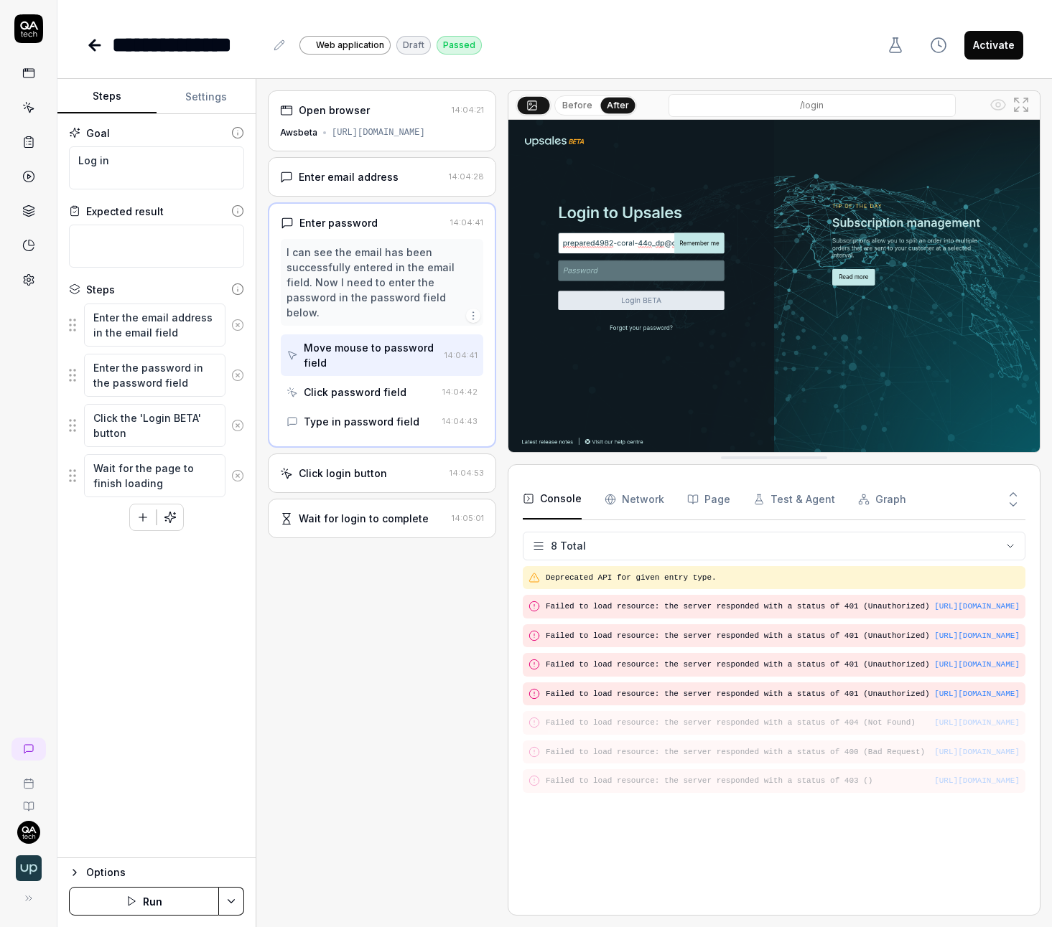
type textarea "*"
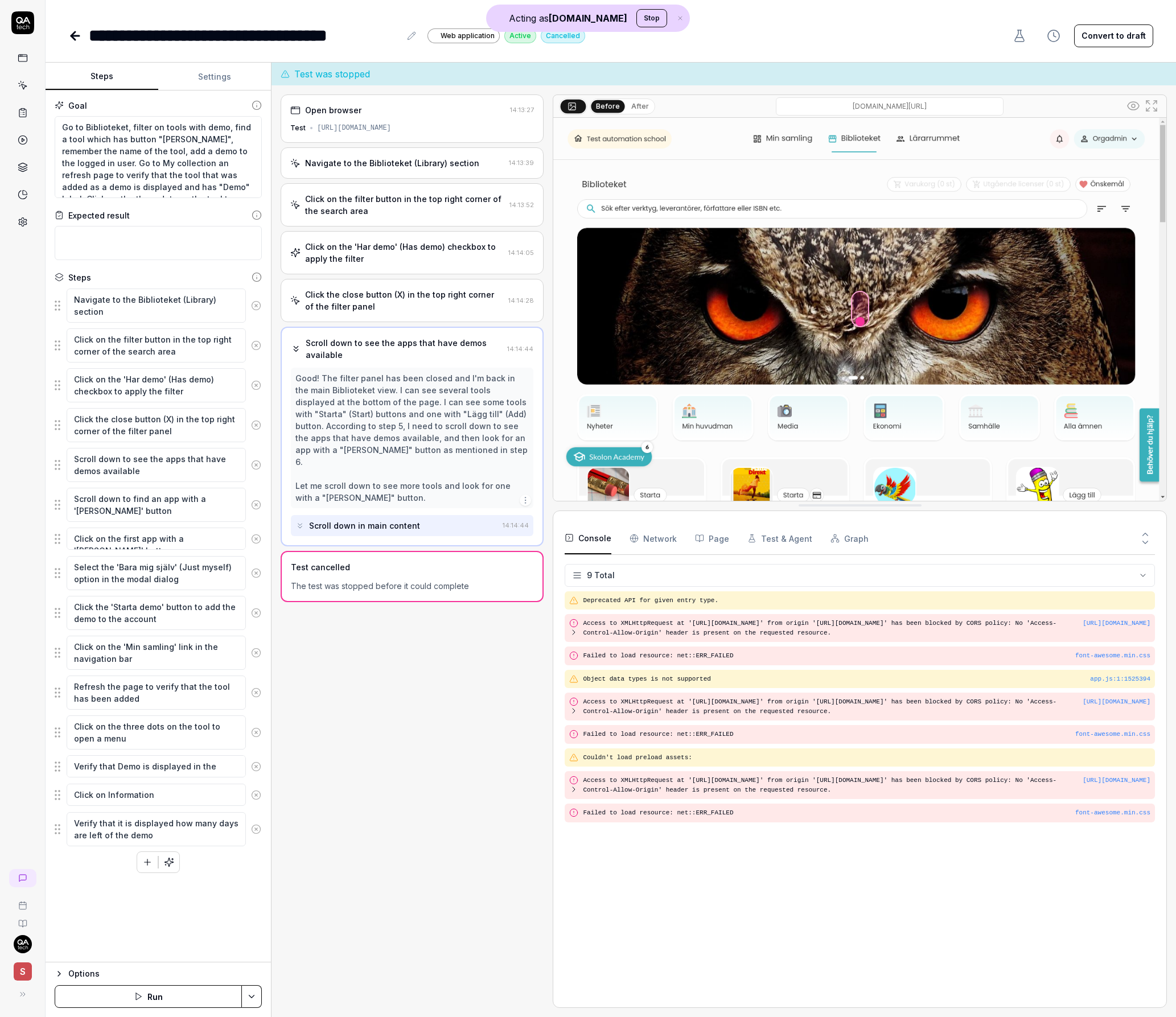
type textarea "*"
